Goal: Task Accomplishment & Management: Use online tool/utility

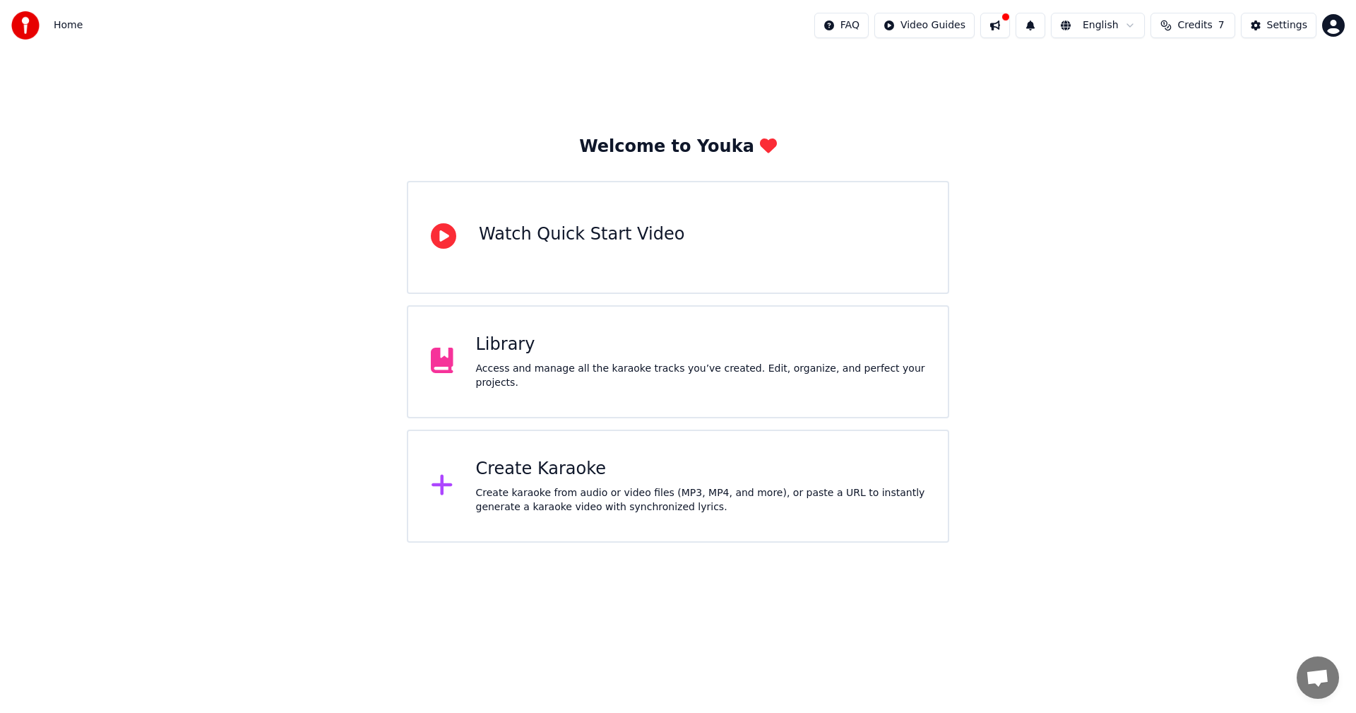
click at [666, 381] on div "Access and manage all the karaoke tracks you’ve created. Edit, organize, and pe…" at bounding box center [701, 376] width 450 height 28
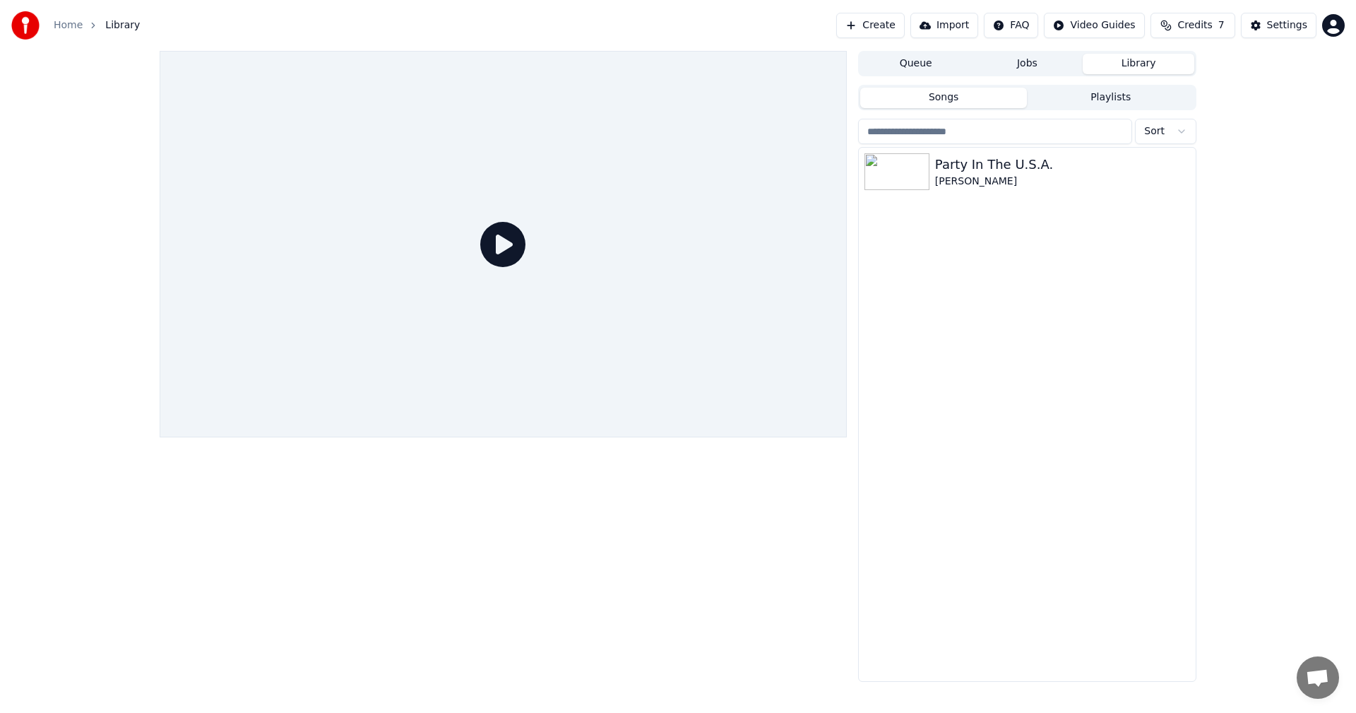
click at [891, 25] on button "Create" at bounding box center [870, 25] width 69 height 25
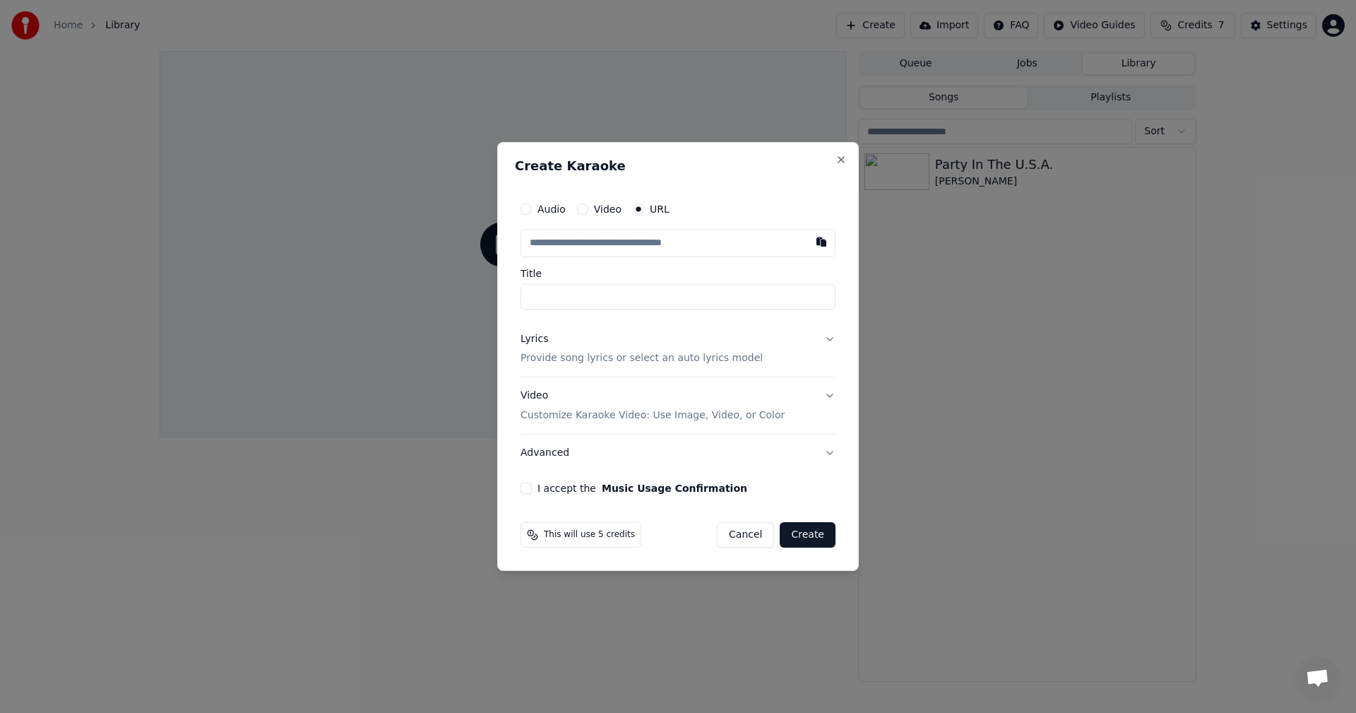
click at [563, 244] on input "text" at bounding box center [677, 243] width 315 height 28
paste input "**********"
type input "**********"
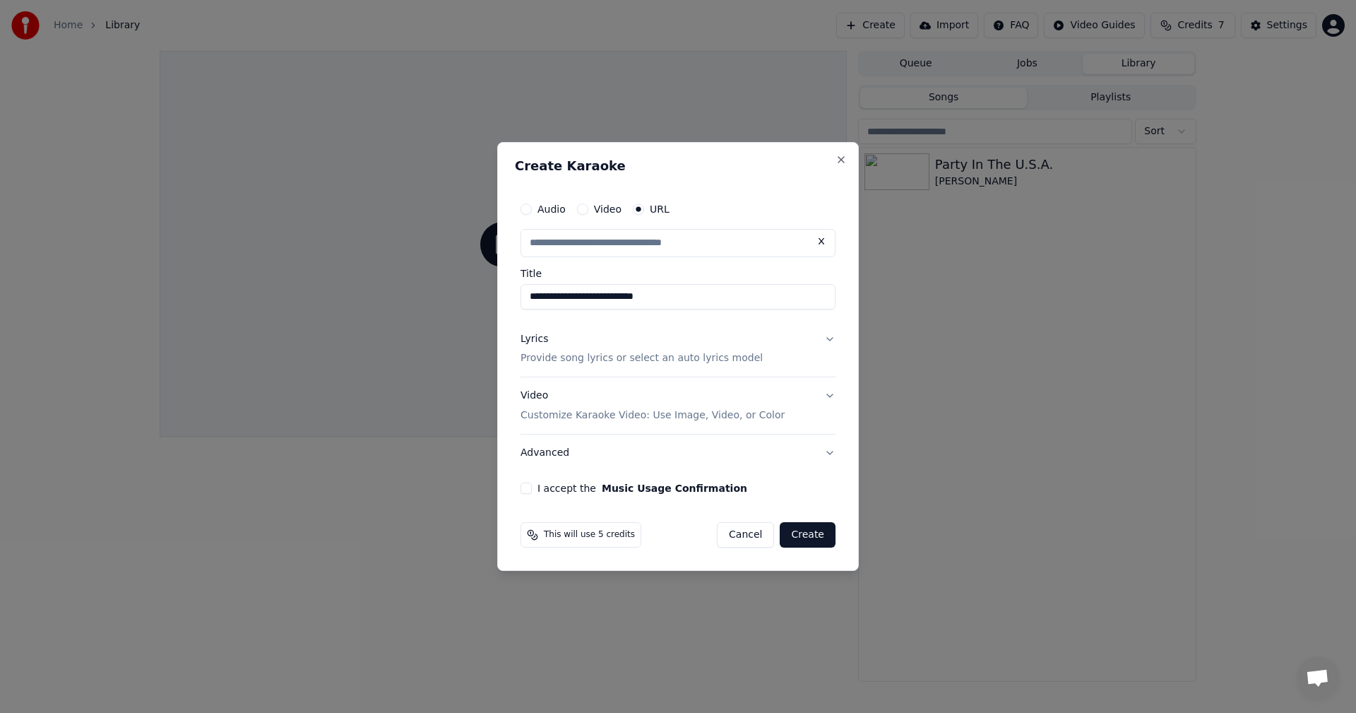
click at [529, 487] on button "I accept the Music Usage Confirmation" at bounding box center [525, 487] width 11 height 11
click at [809, 535] on button "Create" at bounding box center [808, 534] width 56 height 25
type input "**********"
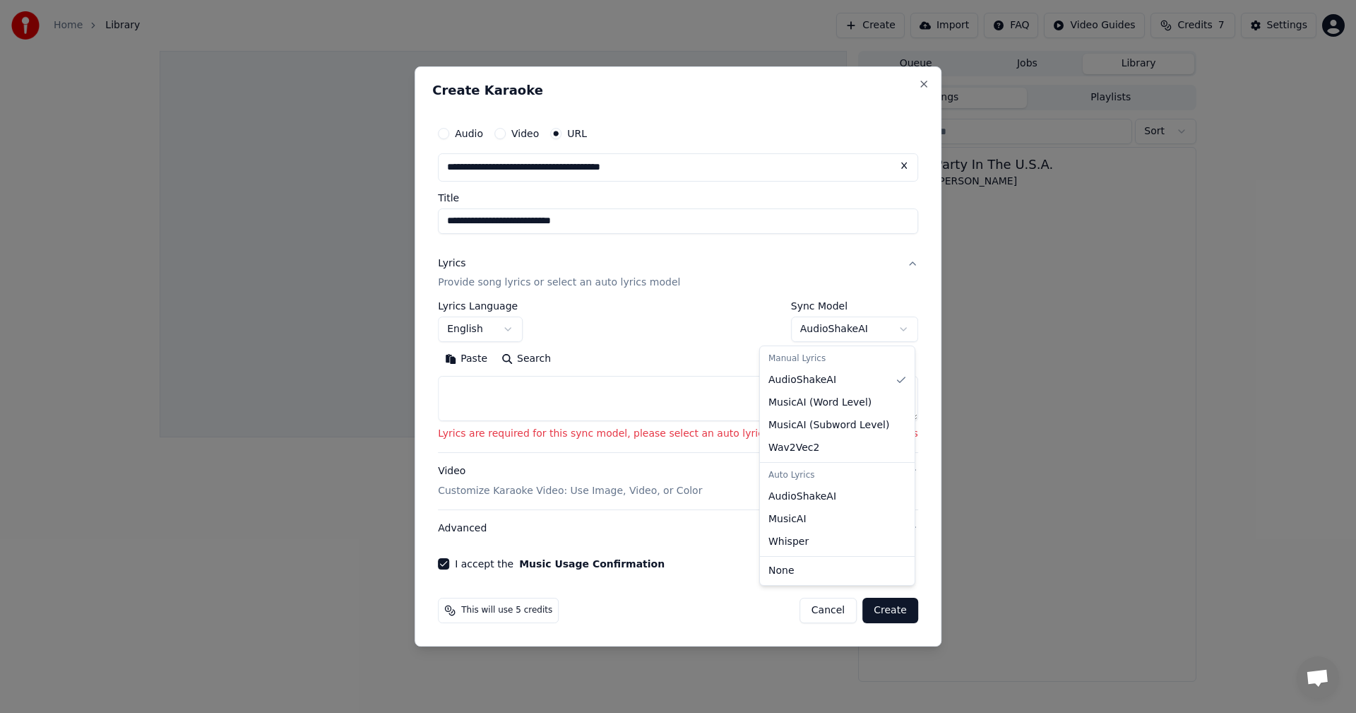
click at [793, 334] on body "**********" at bounding box center [678, 356] width 1356 height 713
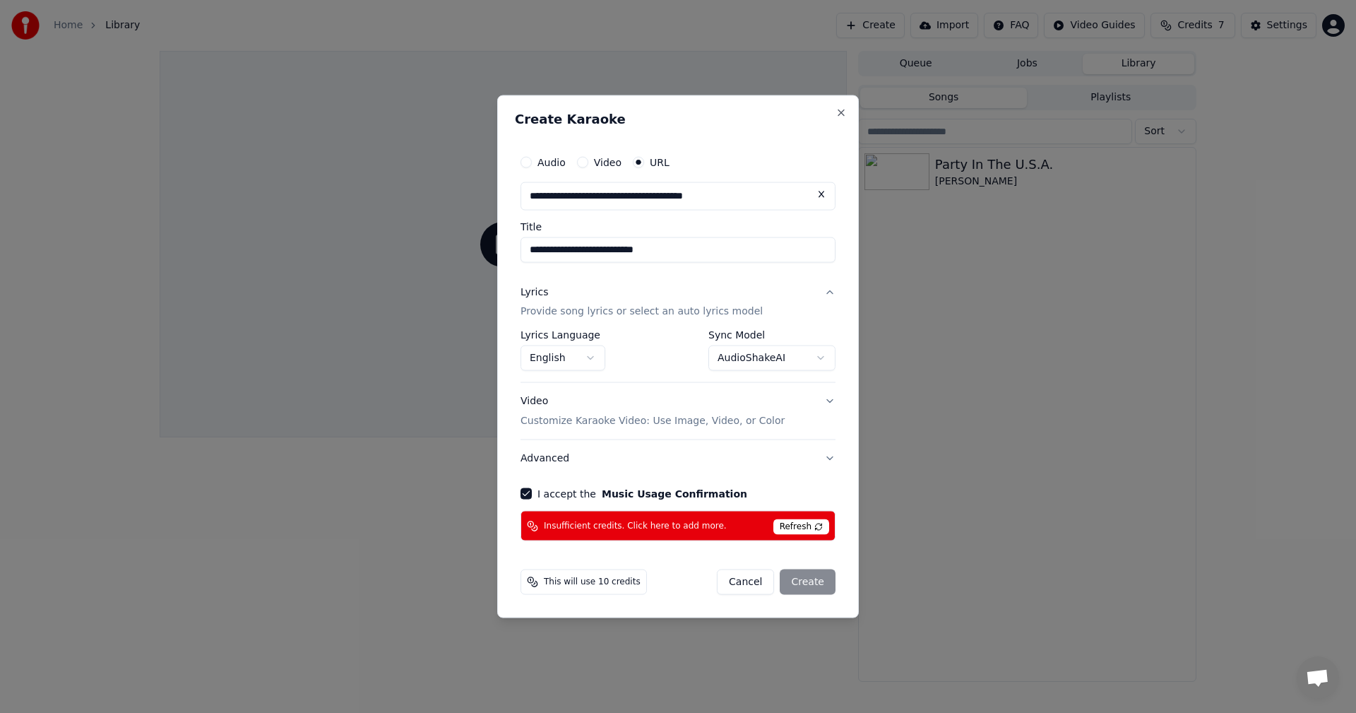
click at [810, 527] on span "Refresh" at bounding box center [801, 527] width 56 height 16
click at [609, 580] on span "This will use 10 credits" at bounding box center [592, 581] width 97 height 11
click at [803, 523] on span "Refresh" at bounding box center [801, 527] width 56 height 16
select select "**********"
select select
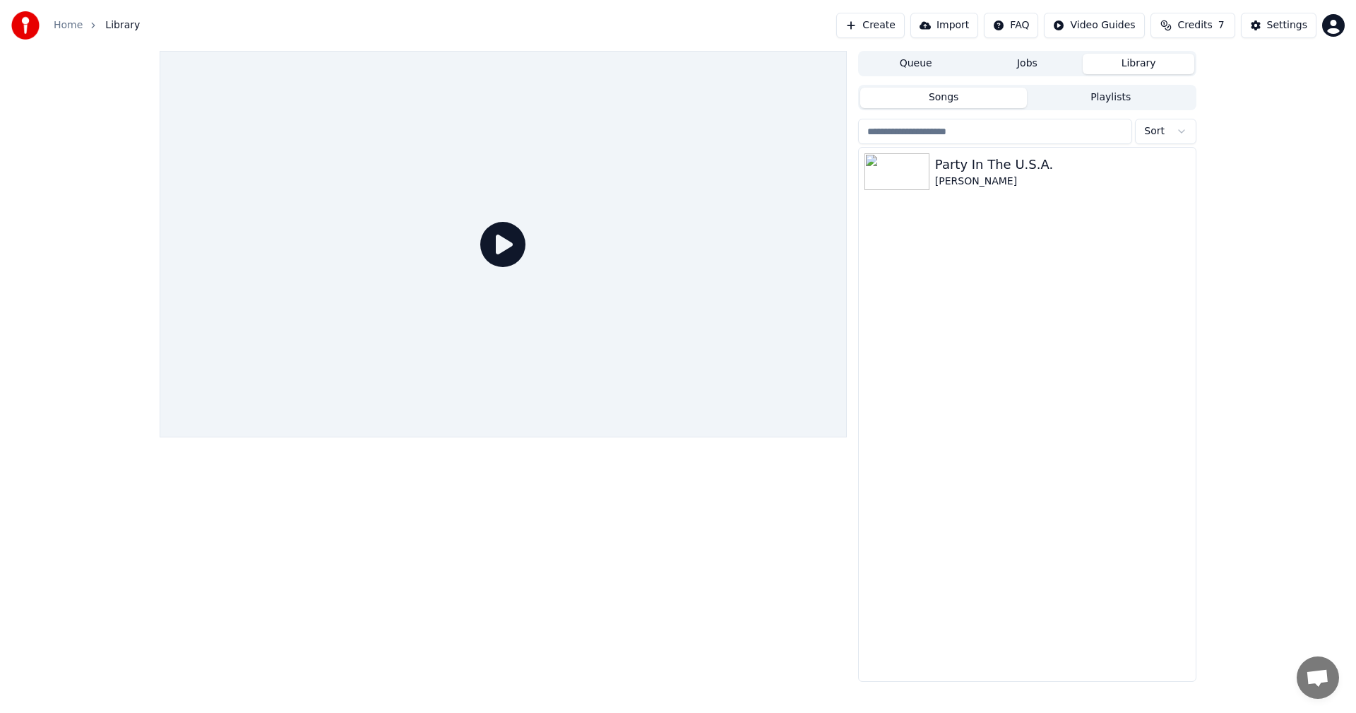
click at [1205, 26] on span "Credits" at bounding box center [1194, 25] width 35 height 14
click at [1197, 137] on button "Refresh" at bounding box center [1197, 130] width 73 height 25
click at [1131, 105] on td "15" at bounding box center [1117, 93] width 40 height 25
click at [1127, 93] on td "15" at bounding box center [1117, 93] width 40 height 25
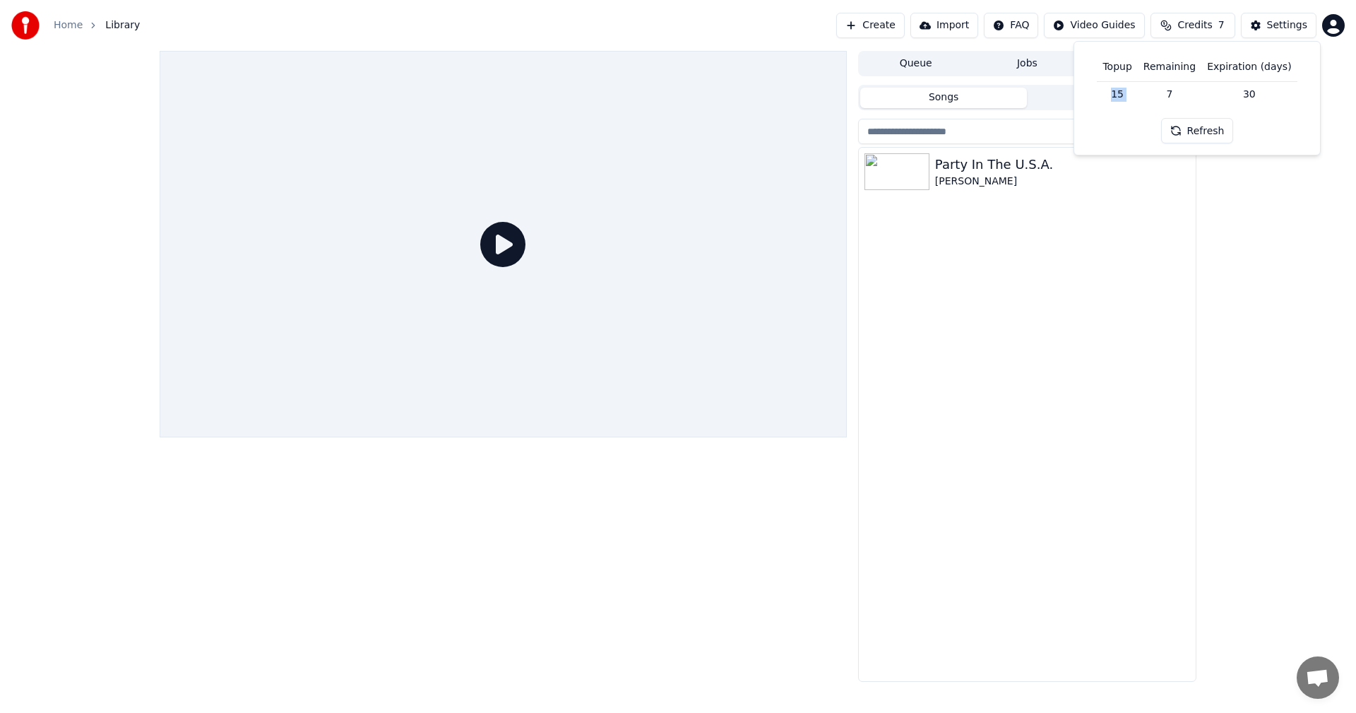
click at [1127, 93] on td "15" at bounding box center [1117, 93] width 40 height 25
click at [1270, 23] on button "Settings" at bounding box center [1279, 25] width 76 height 25
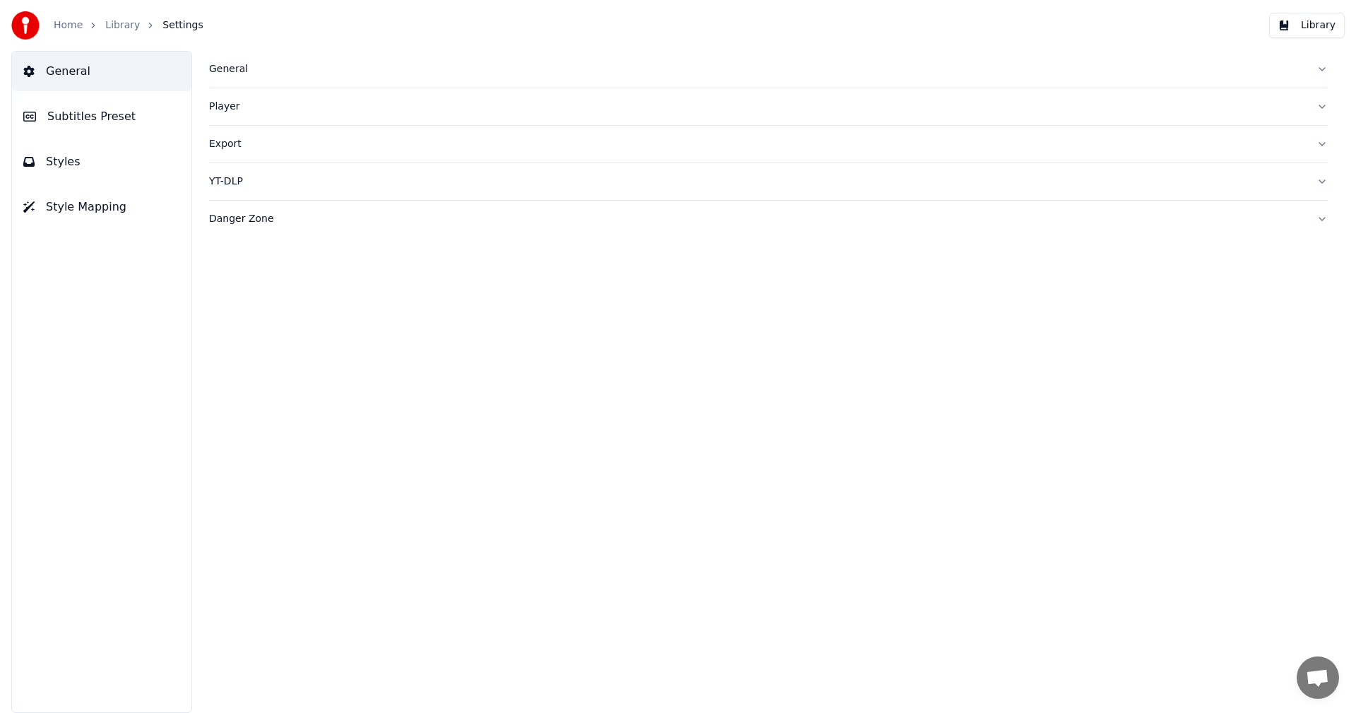
click at [57, 23] on link "Home" at bounding box center [68, 25] width 29 height 14
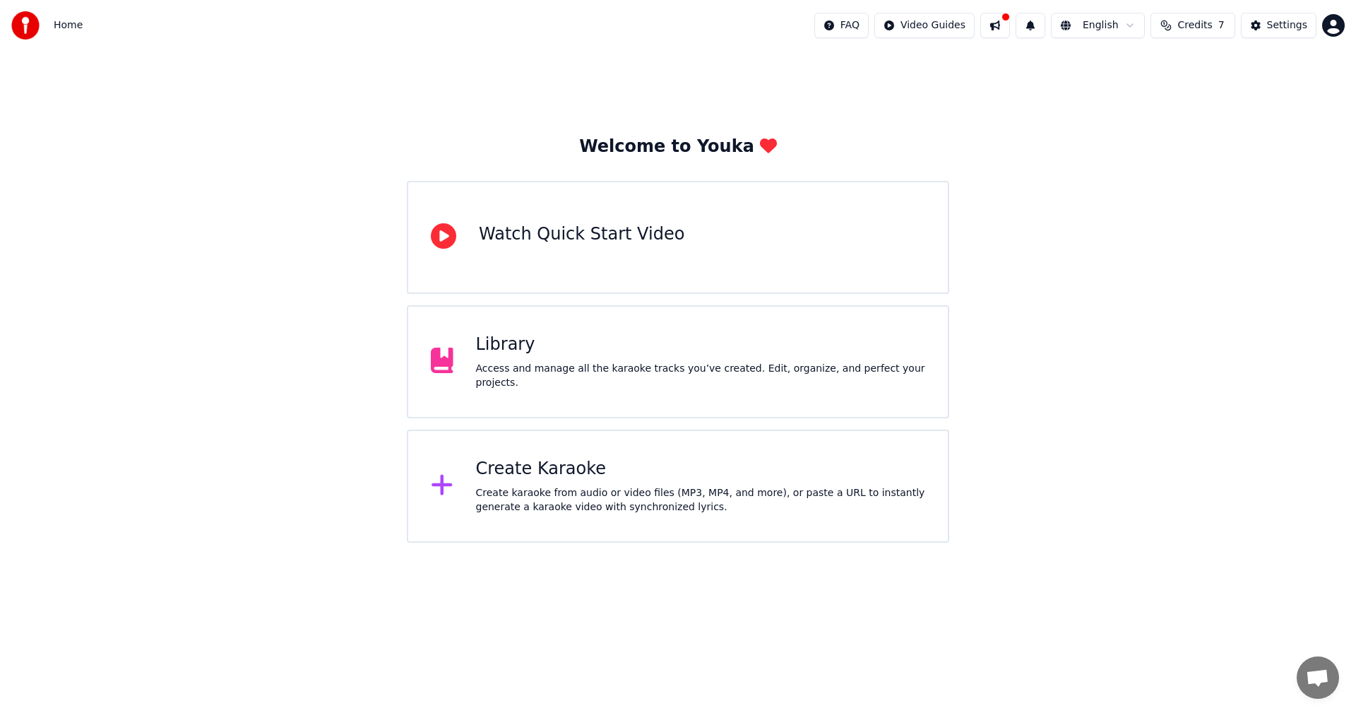
click at [1080, 234] on div "Welcome to Youka Watch Quick Start Video Library Access and manage all the kara…" at bounding box center [678, 297] width 1356 height 492
click at [1002, 29] on button at bounding box center [995, 25] width 30 height 25
click at [1034, 29] on button at bounding box center [1030, 25] width 30 height 25
click at [1086, 30] on html "Home FAQ Video Guides English Credits 7 Settings Welcome to Youka Watch Quick S…" at bounding box center [678, 271] width 1356 height 542
click at [984, 109] on html "Home FAQ Video Guides English Credits 7 Settings Welcome to Youka Watch Quick S…" at bounding box center [678, 271] width 1356 height 542
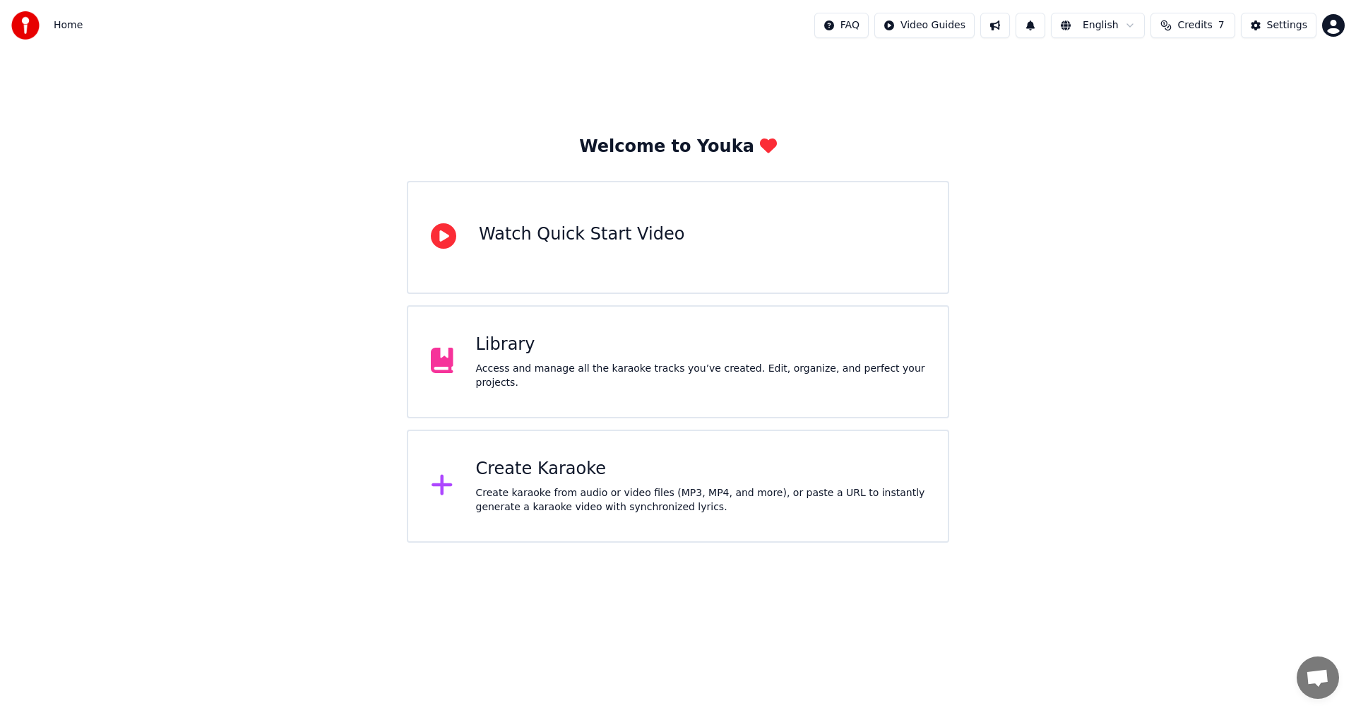
click at [1200, 25] on span "Credits" at bounding box center [1194, 25] width 35 height 14
drag, startPoint x: 1271, startPoint y: 67, endPoint x: 1259, endPoint y: 82, distance: 19.1
click at [1271, 67] on th "Expiration (days)" at bounding box center [1248, 67] width 95 height 28
drag, startPoint x: 1249, startPoint y: 95, endPoint x: 1242, endPoint y: 100, distance: 8.5
click at [1244, 98] on td "30" at bounding box center [1248, 93] width 95 height 25
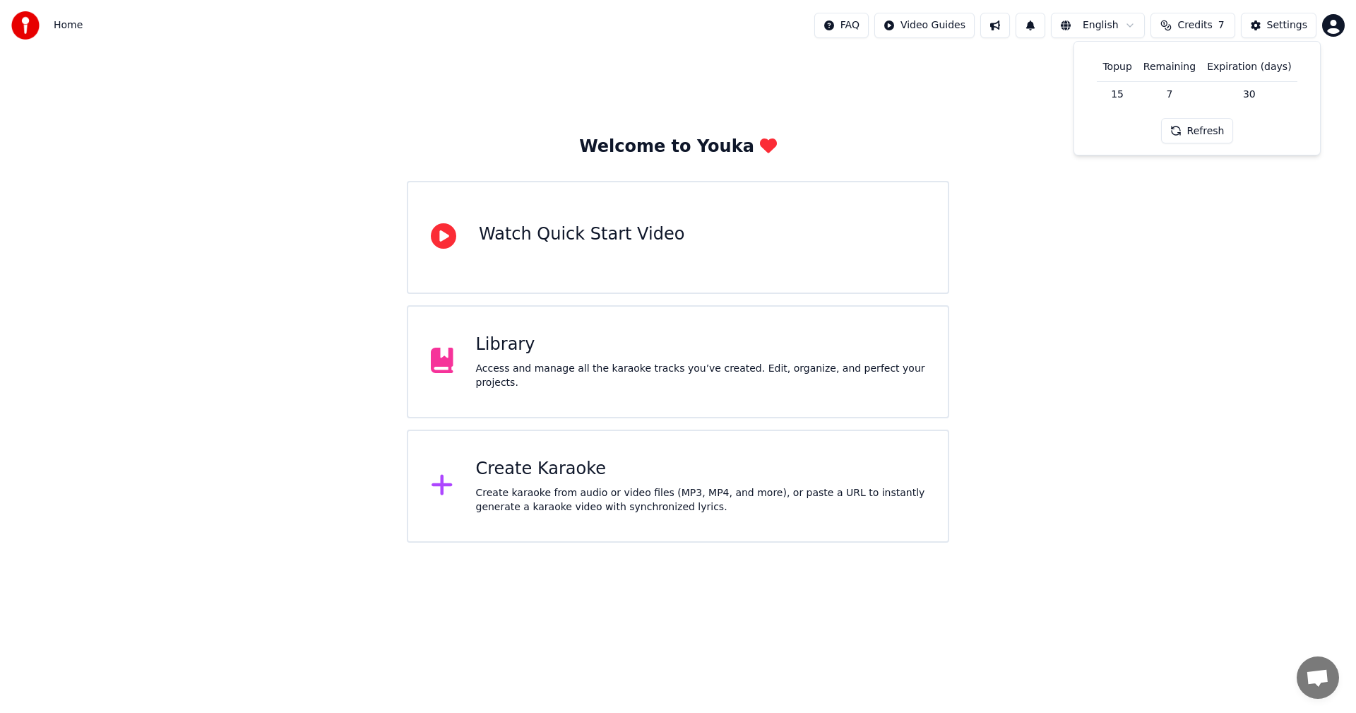
click at [1196, 134] on button "Refresh" at bounding box center [1197, 130] width 73 height 25
click at [1196, 132] on button "Refresh" at bounding box center [1197, 130] width 73 height 25
click at [625, 482] on div "Create Karaoke Create karaoke from audio or video files (MP3, MP4, and more), o…" at bounding box center [701, 486] width 450 height 56
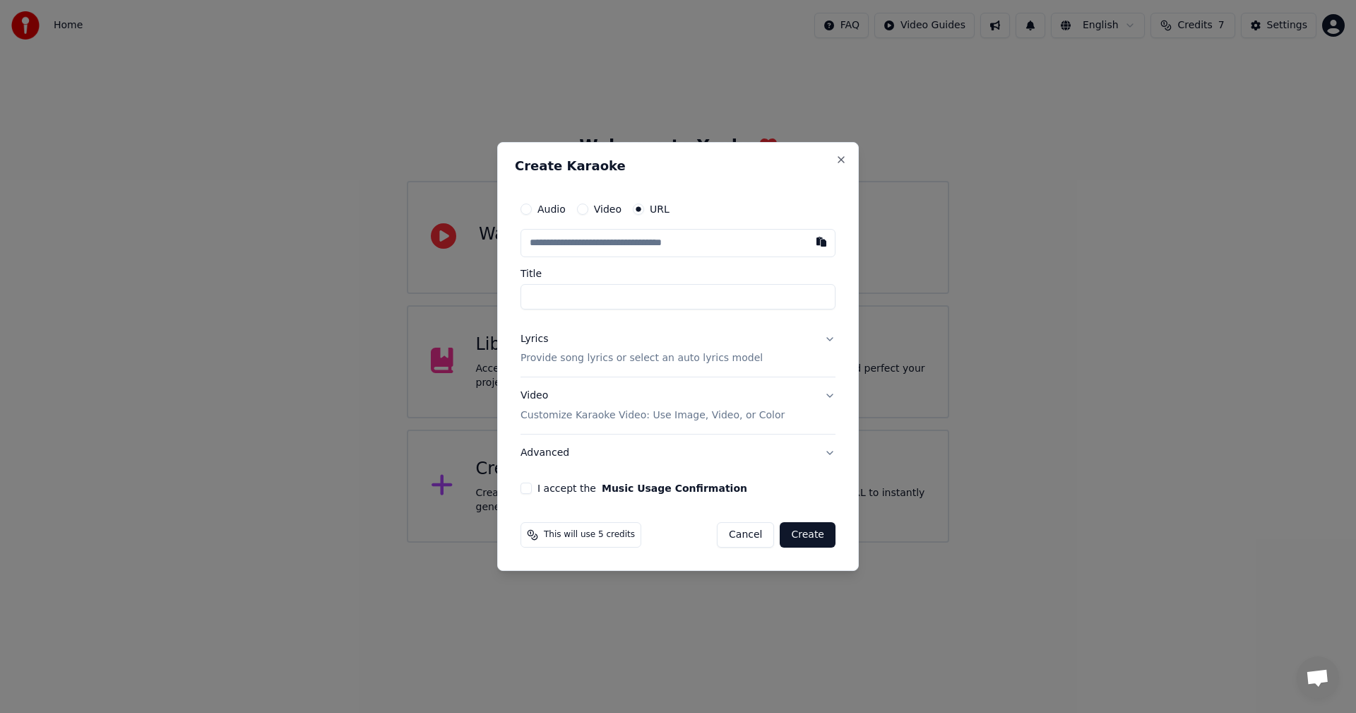
click at [639, 243] on input "text" at bounding box center [677, 243] width 315 height 28
type input "**********"
click at [520, 487] on button "I accept the Music Usage Confirmation" at bounding box center [525, 487] width 11 height 11
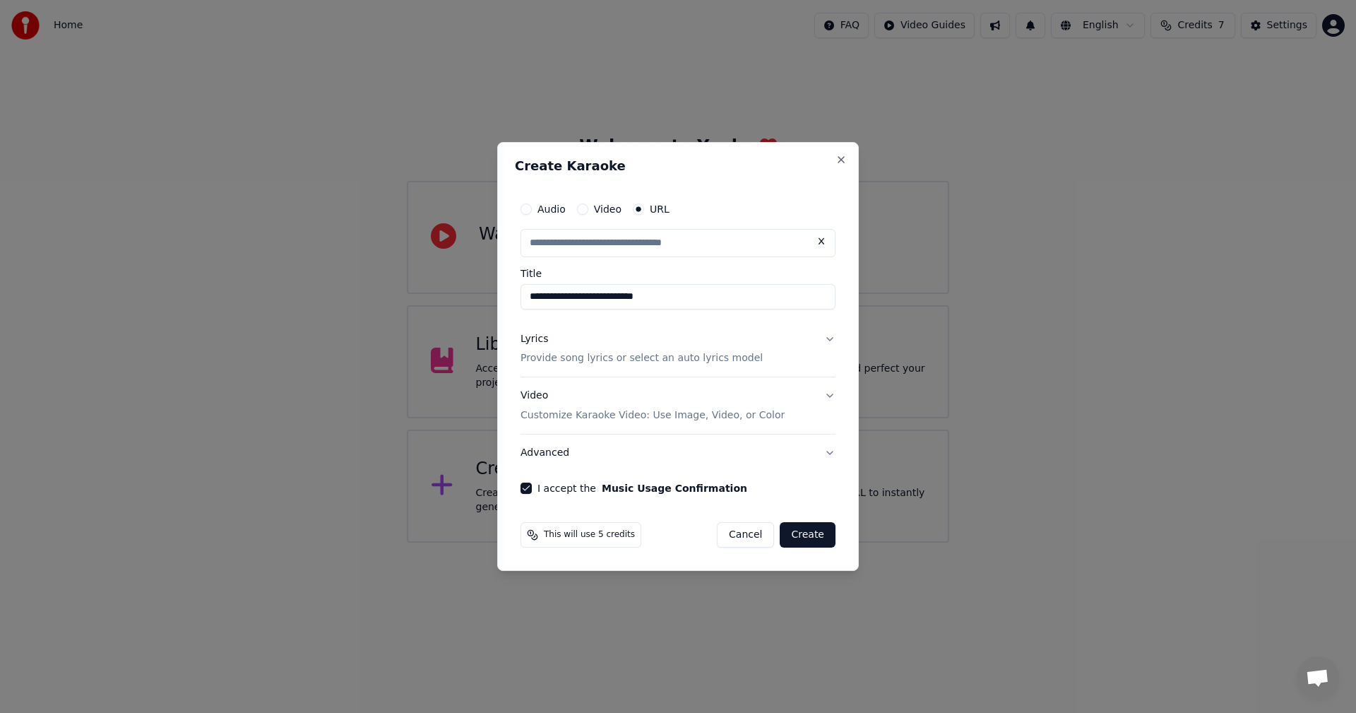
click at [674, 363] on p "Provide song lyrics or select an auto lyrics model" at bounding box center [641, 359] width 242 height 14
type input "**********"
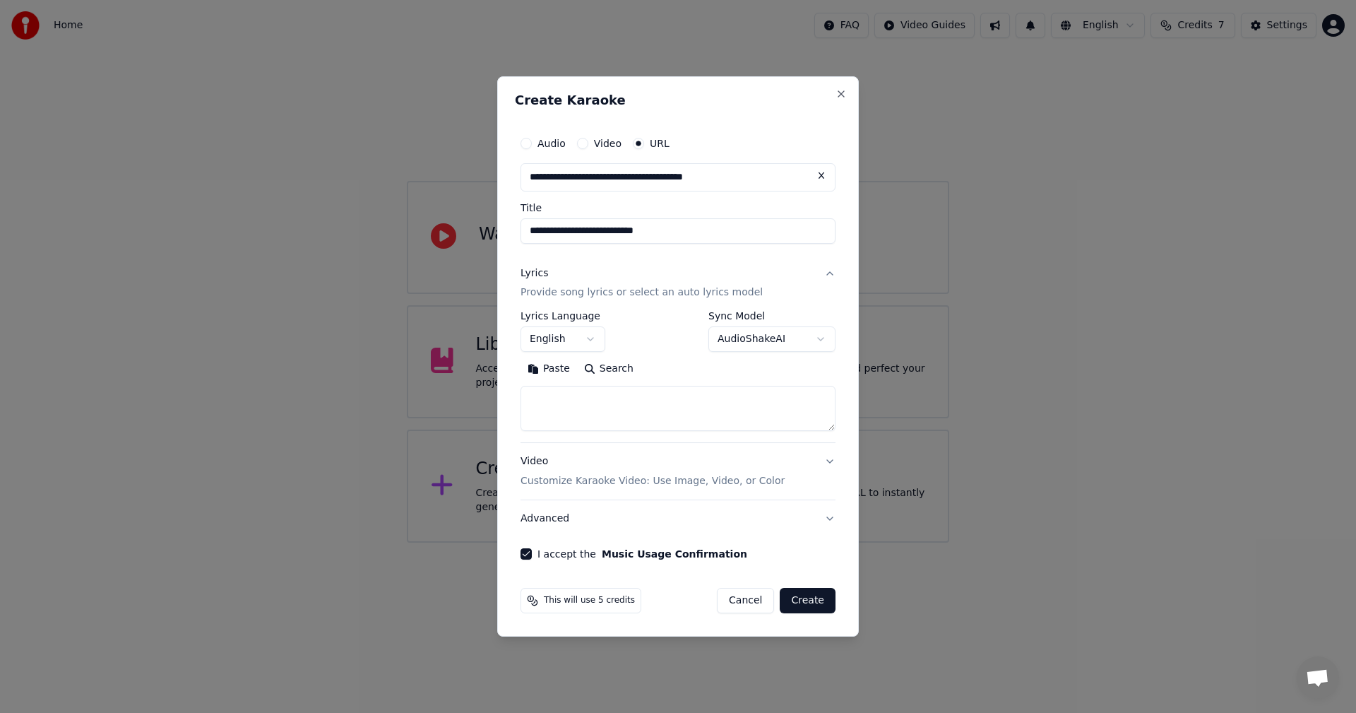
click at [641, 398] on textarea at bounding box center [677, 408] width 315 height 45
click at [610, 398] on textarea at bounding box center [677, 408] width 315 height 45
click at [549, 369] on button "Paste" at bounding box center [548, 369] width 56 height 23
click at [819, 604] on button "Create" at bounding box center [808, 600] width 56 height 25
type textarea "**********"
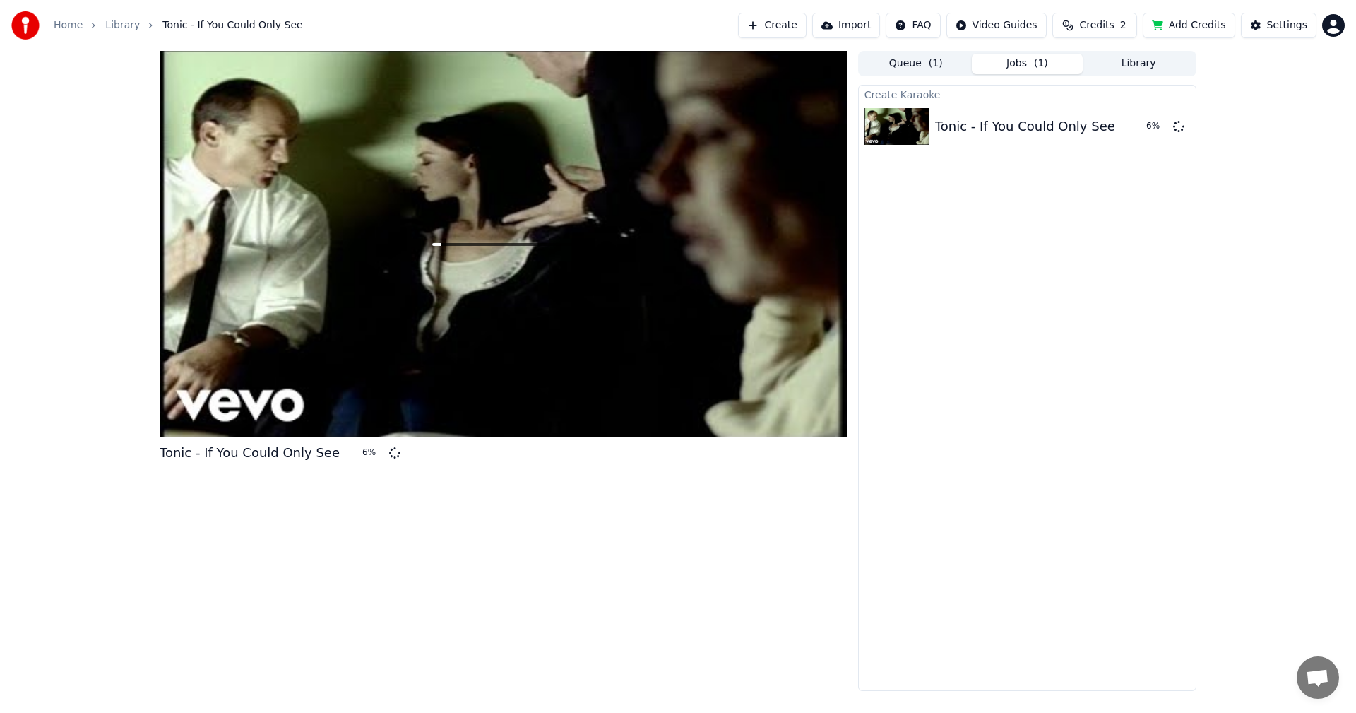
click at [1198, 24] on button "Add Credits" at bounding box center [1189, 25] width 93 height 25
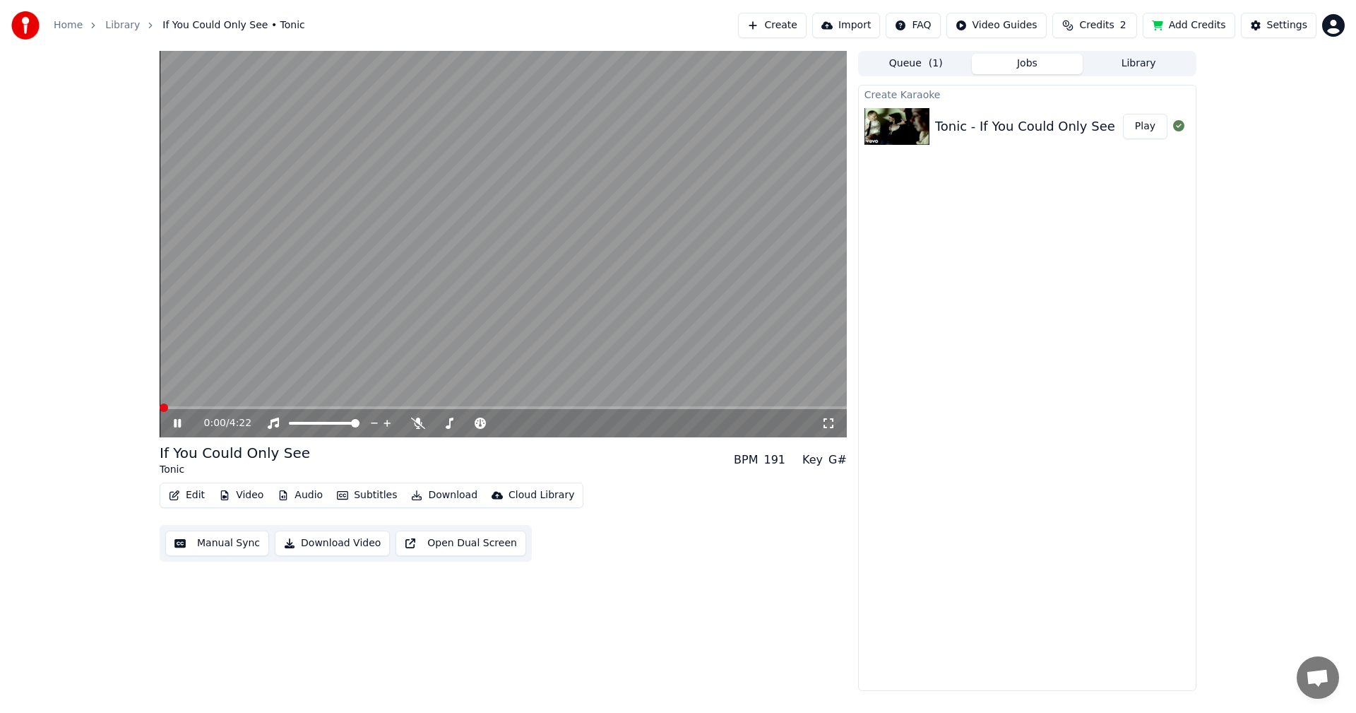
click at [160, 407] on span at bounding box center [164, 407] width 8 height 8
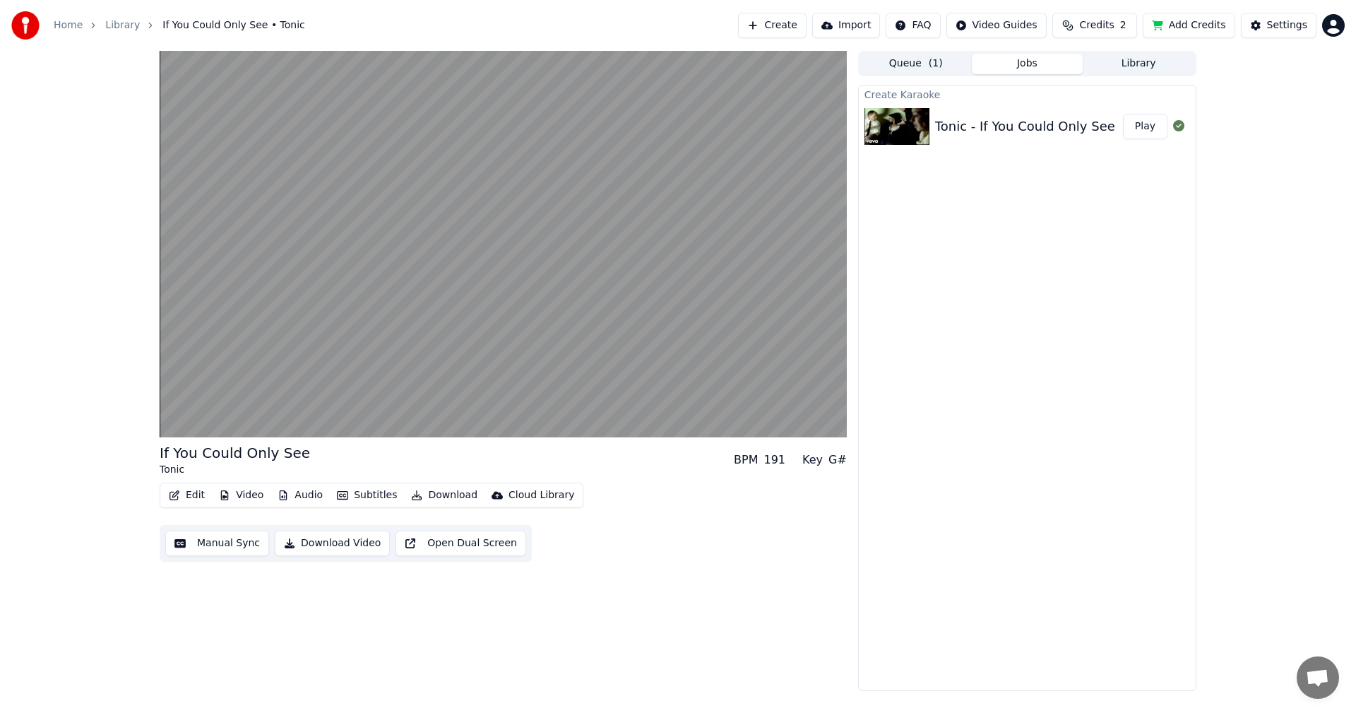
click at [37, 712] on html "Home Library If You Could Only See • Tonic Create Import FAQ Video Guides Credi…" at bounding box center [678, 356] width 1356 height 713
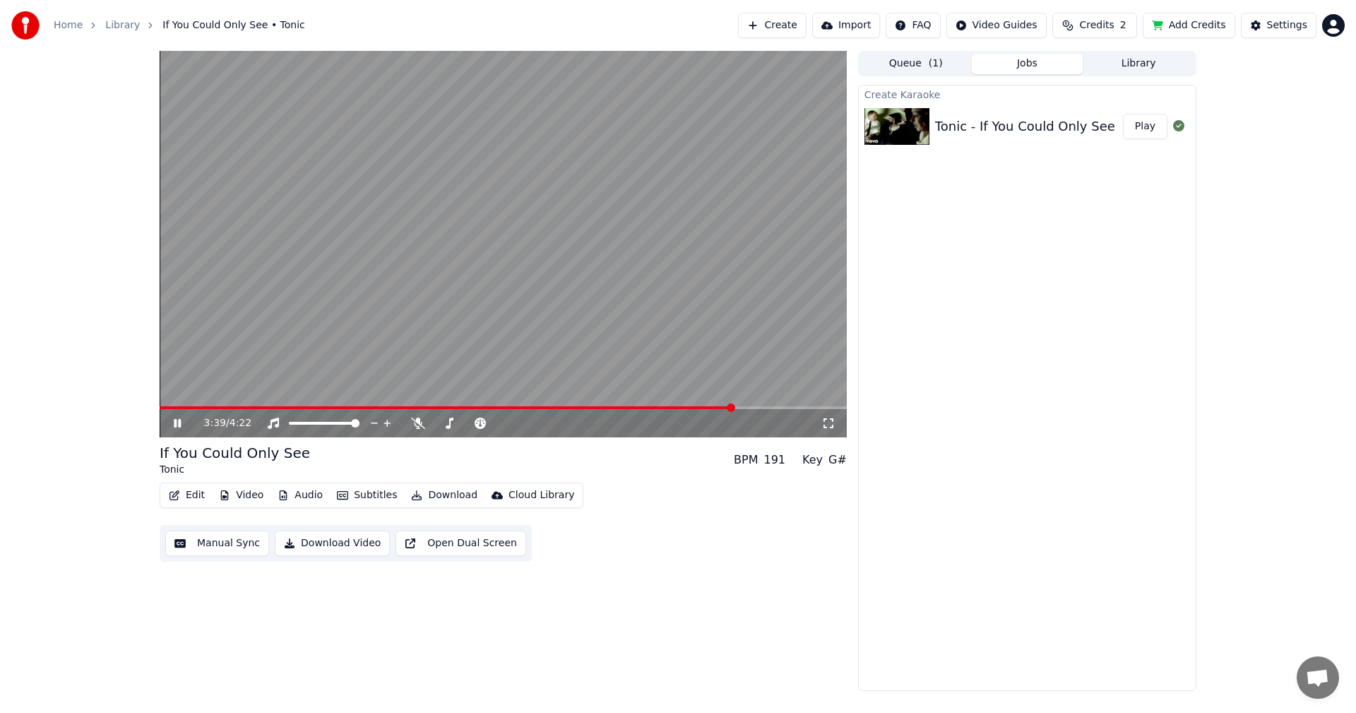
click at [177, 424] on icon at bounding box center [177, 423] width 7 height 8
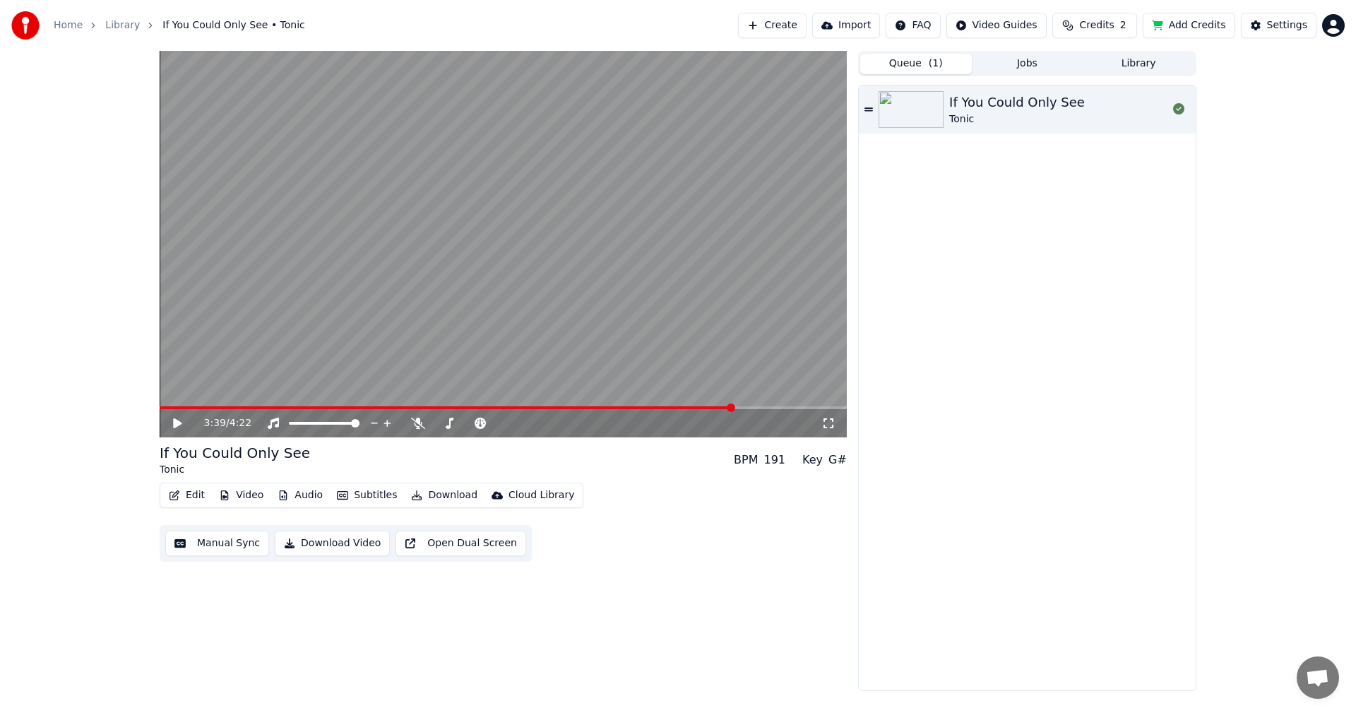
drag, startPoint x: 935, startPoint y: 65, endPoint x: 1027, endPoint y: 115, distance: 104.6
click at [946, 69] on button "Queue ( 1 )" at bounding box center [916, 64] width 112 height 20
click at [1032, 62] on button "Jobs" at bounding box center [1028, 64] width 112 height 20
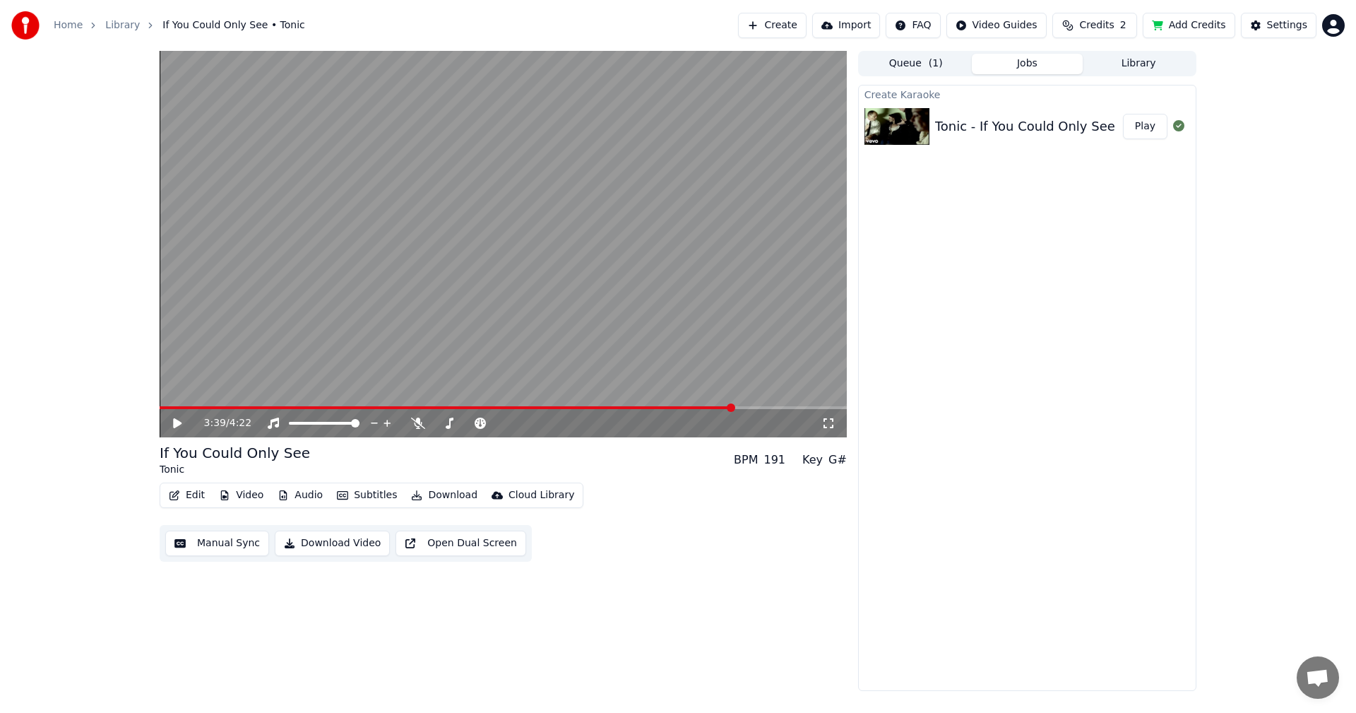
click at [119, 28] on link "Library" at bounding box center [122, 25] width 35 height 14
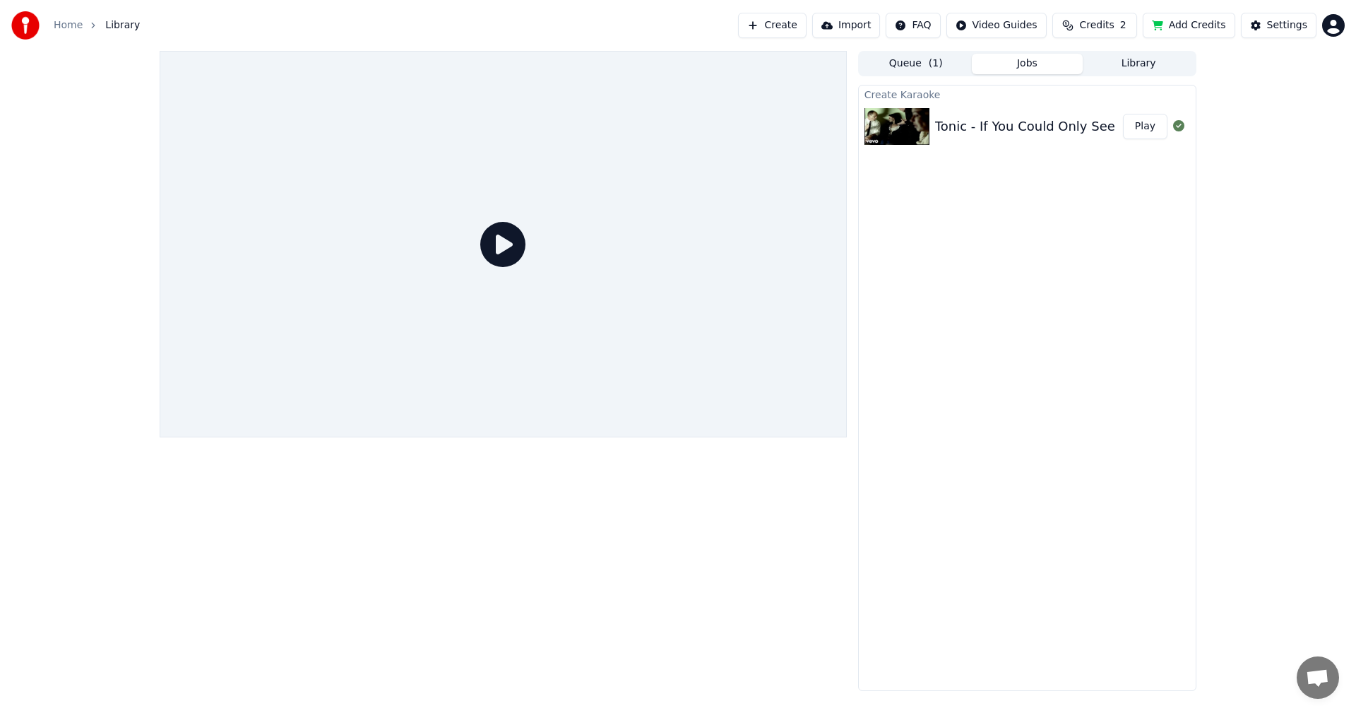
click at [74, 30] on link "Home" at bounding box center [68, 25] width 29 height 14
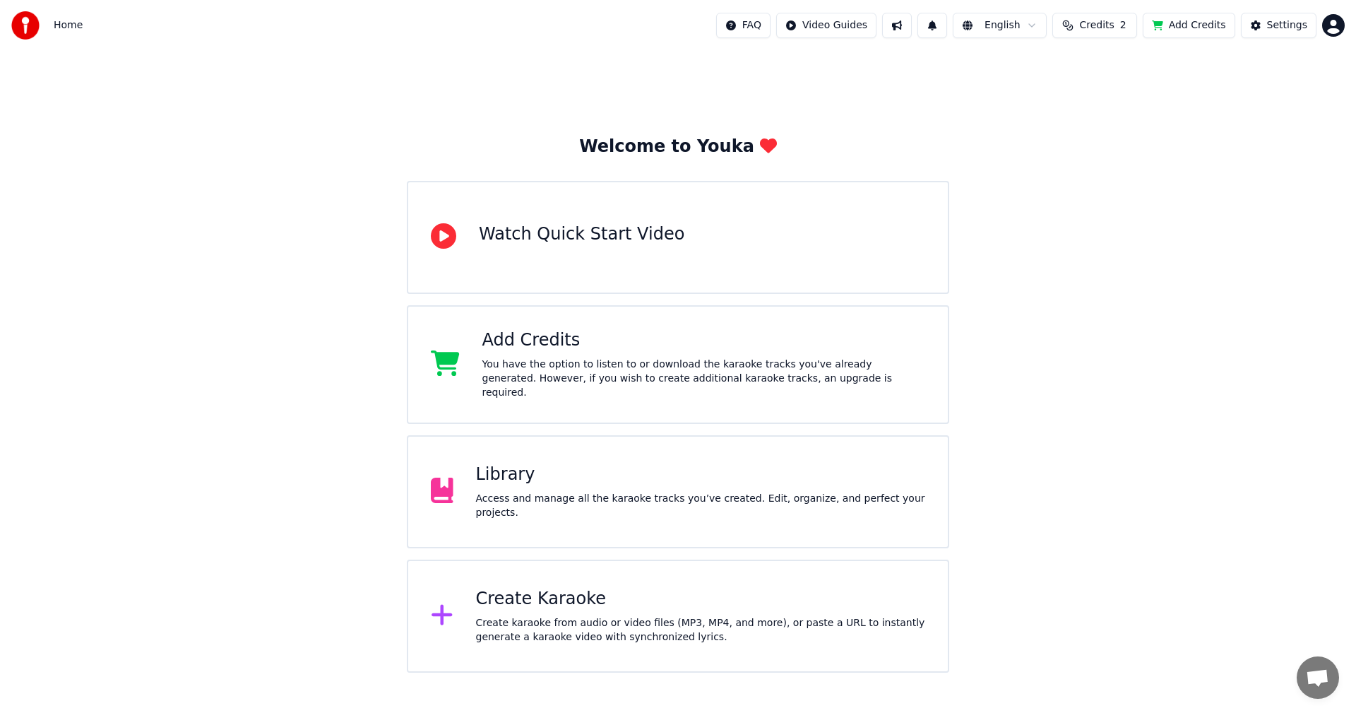
click at [649, 495] on div "Access and manage all the karaoke tracks you’ve created. Edit, organize, and pe…" at bounding box center [701, 506] width 450 height 28
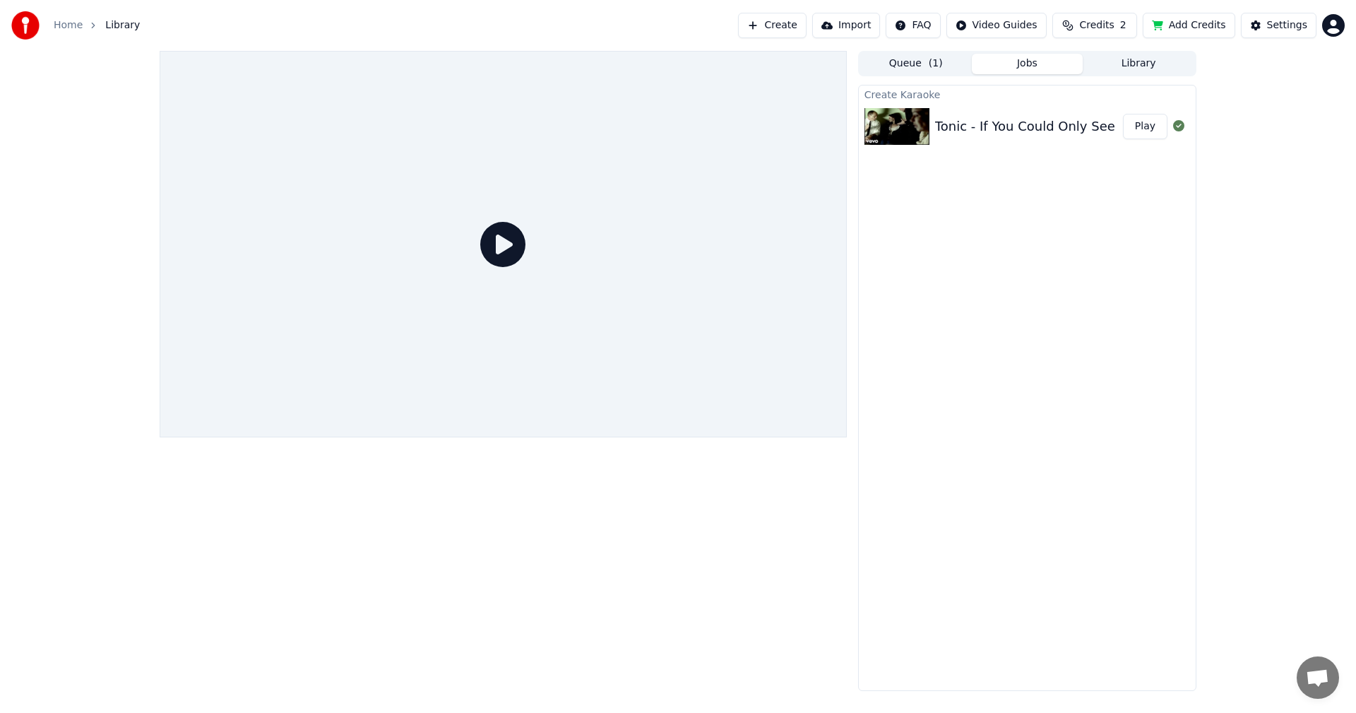
click at [1150, 64] on button "Library" at bounding box center [1139, 64] width 112 height 20
